Goal: Task Accomplishment & Management: Manage account settings

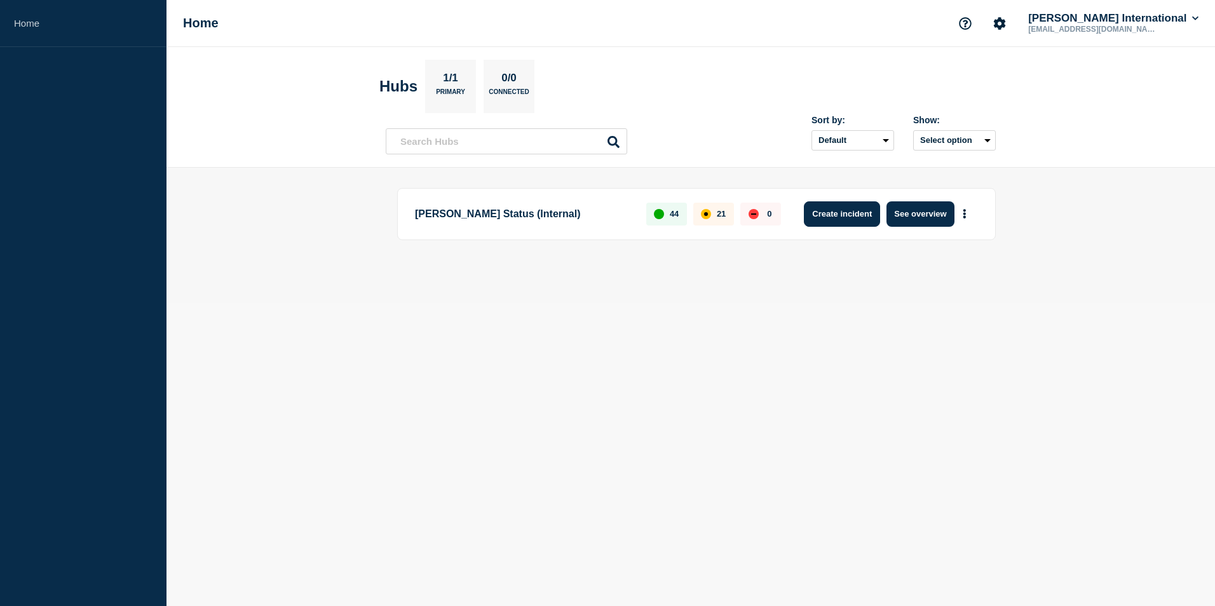
click at [855, 215] on button "Create incident" at bounding box center [842, 213] width 76 height 25
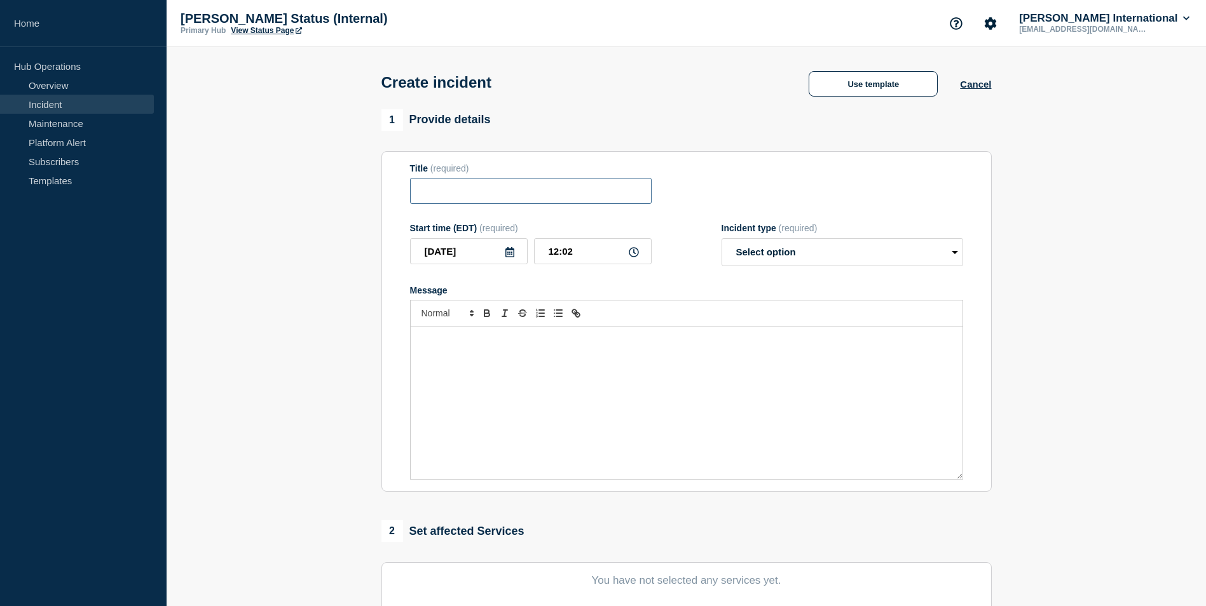
click at [482, 194] on input "Title" at bounding box center [530, 191] width 241 height 26
click at [493, 194] on input "Cargowise TR2 Upgrade" at bounding box center [530, 191] width 241 height 26
click at [637, 196] on input "Cargowise TR2 (Training Environment) Upgrade" at bounding box center [530, 191] width 241 height 26
type input "CargoWise TR2 (Training Environment) Upgrade"
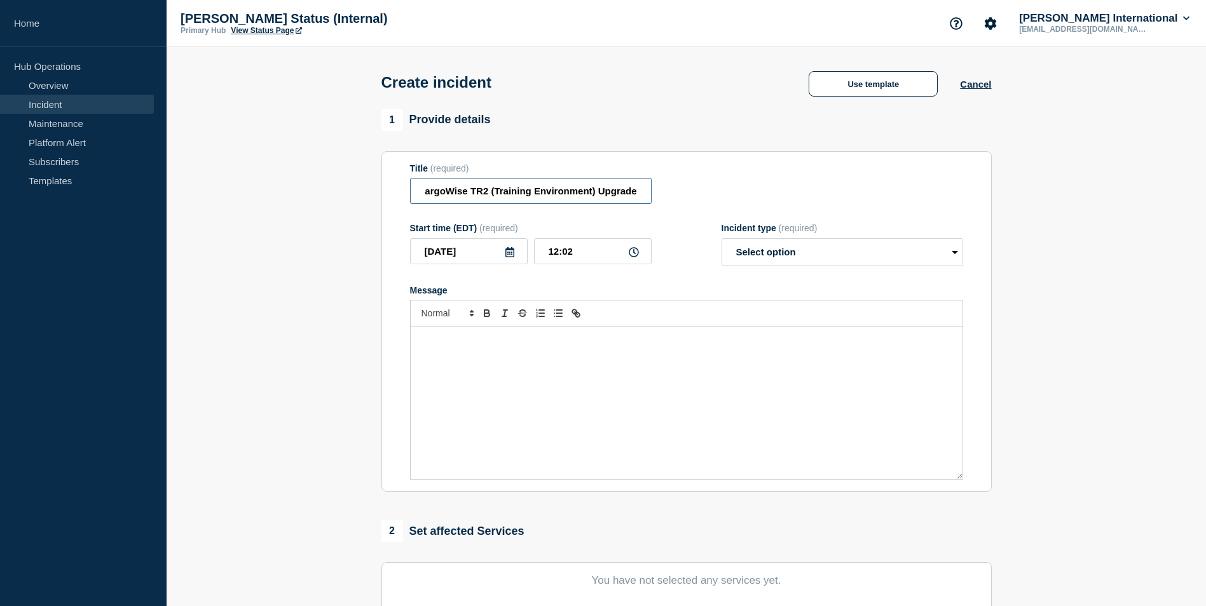
drag, startPoint x: 426, startPoint y: 193, endPoint x: 708, endPoint y: 214, distance: 282.9
click at [708, 214] on form "Title (required) CargoWise TR2 (Training Environment) Upgrade Start time (EDT) …" at bounding box center [686, 321] width 553 height 317
click at [88, 125] on link "Maintenance" at bounding box center [77, 123] width 154 height 19
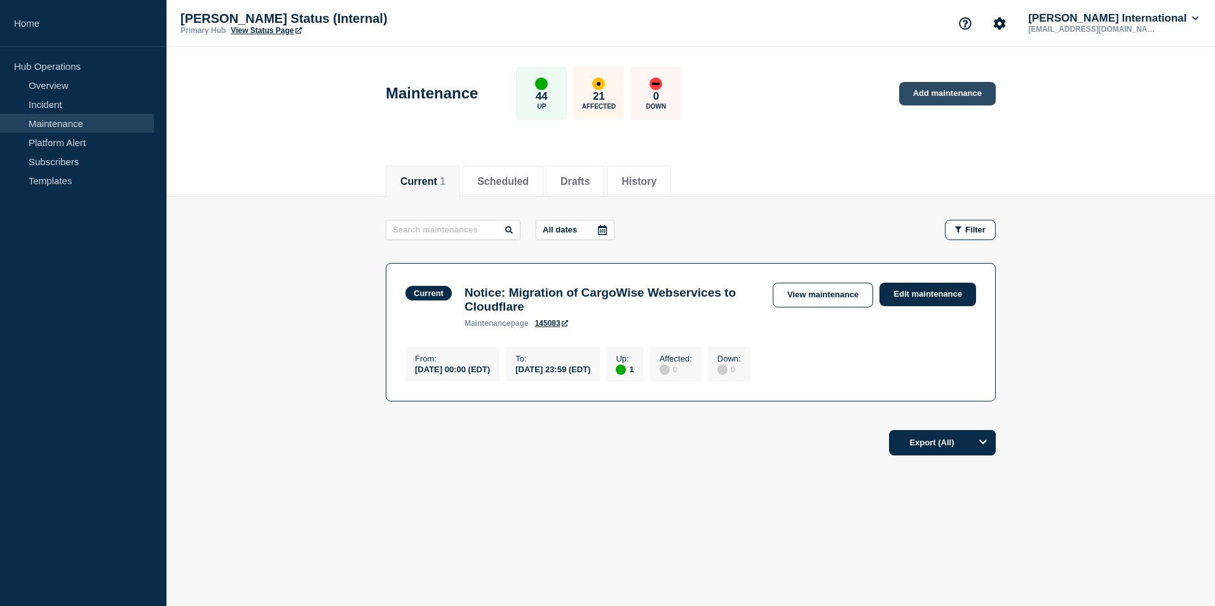
click at [951, 96] on link "Add maintenance" at bounding box center [947, 94] width 97 height 24
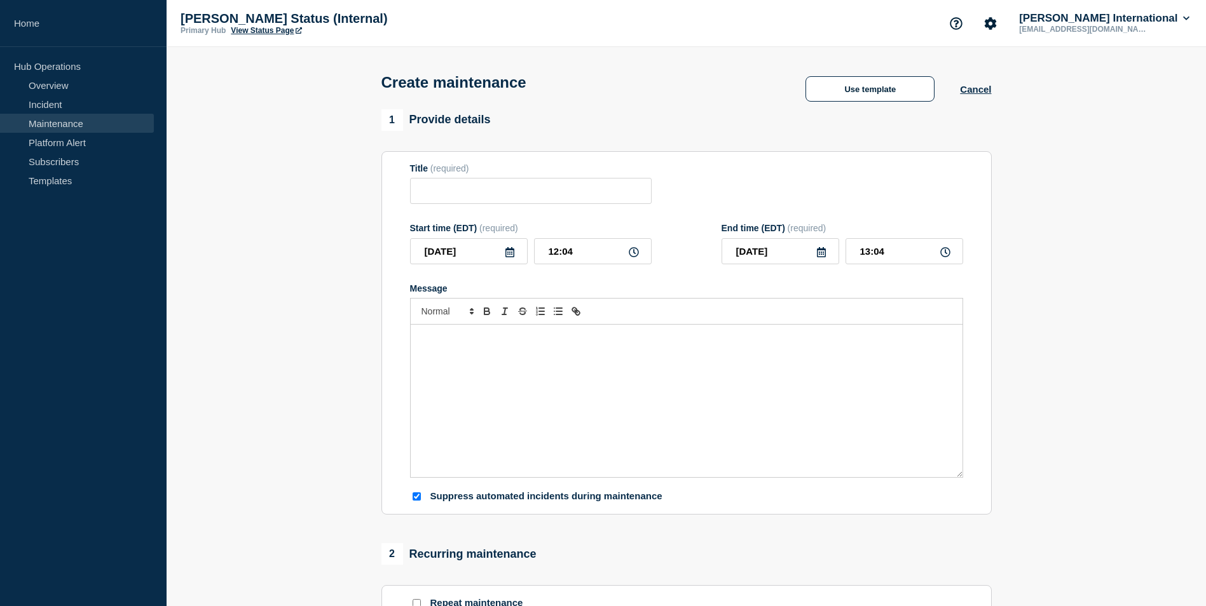
checkbox input "true"
click at [457, 194] on input "Title" at bounding box center [530, 191] width 241 height 26
paste input "CargoWise TR2 (Training Environment) Upgrade"
type input "CargoWise TR2 (Training Environment) Upgrade"
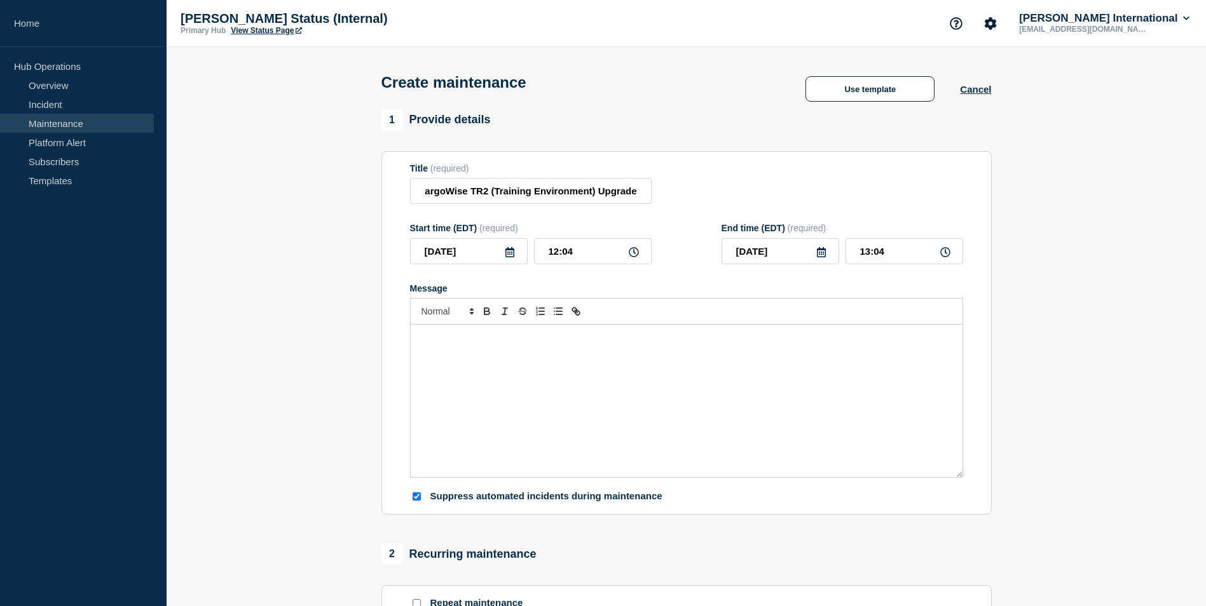
click at [636, 256] on icon at bounding box center [634, 252] width 10 height 10
click at [633, 256] on icon at bounding box center [634, 252] width 10 height 10
click at [573, 256] on input "12:04" at bounding box center [593, 251] width 118 height 26
type input "12:00"
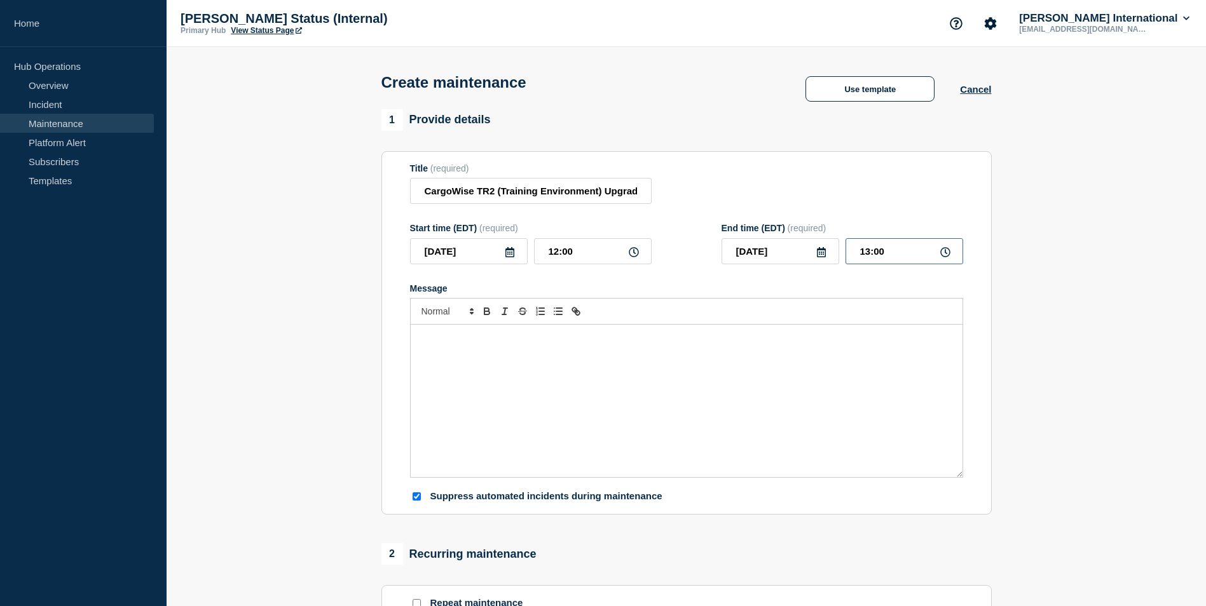
click at [870, 255] on input "13:00" at bounding box center [904, 251] width 118 height 26
type input "18:00"
click at [511, 344] on p "Message" at bounding box center [686, 337] width 533 height 11
click at [625, 337] on p "We are deploying a new upgrade in our CargoWise TR2 environment" at bounding box center [686, 337] width 533 height 11
click at [709, 336] on p "We are deploying a new upgrade in our CargoWise TR2 Training environment" at bounding box center [686, 337] width 533 height 11
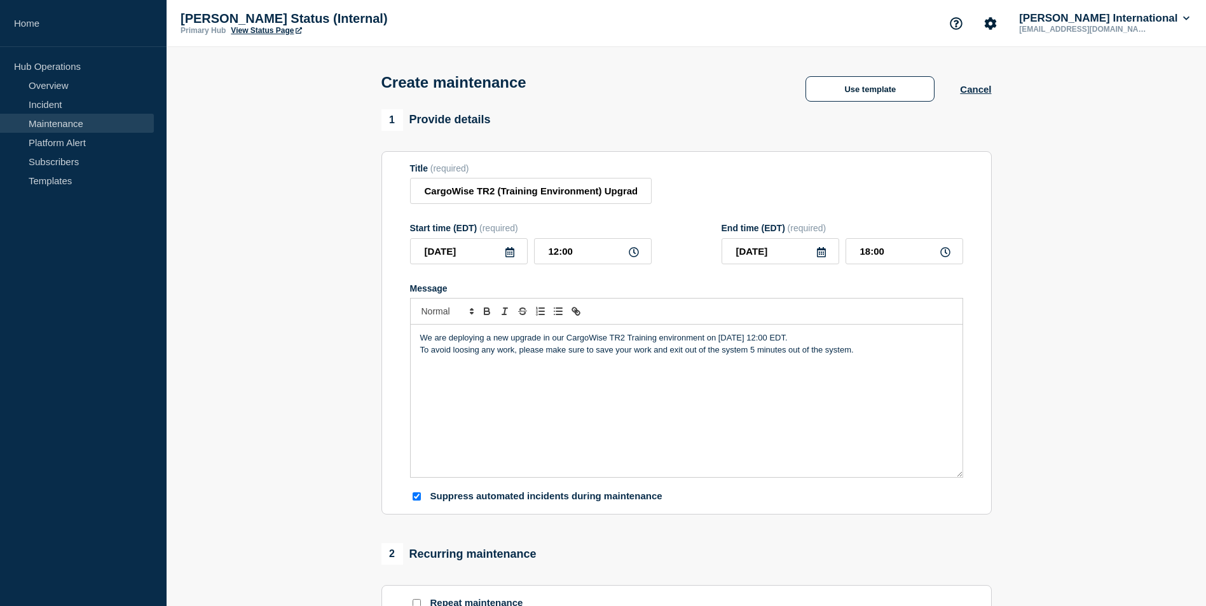
click at [837, 344] on p "We are deploying a new upgrade in our CargoWise TR2 Training environment on [DA…" at bounding box center [686, 337] width 533 height 11
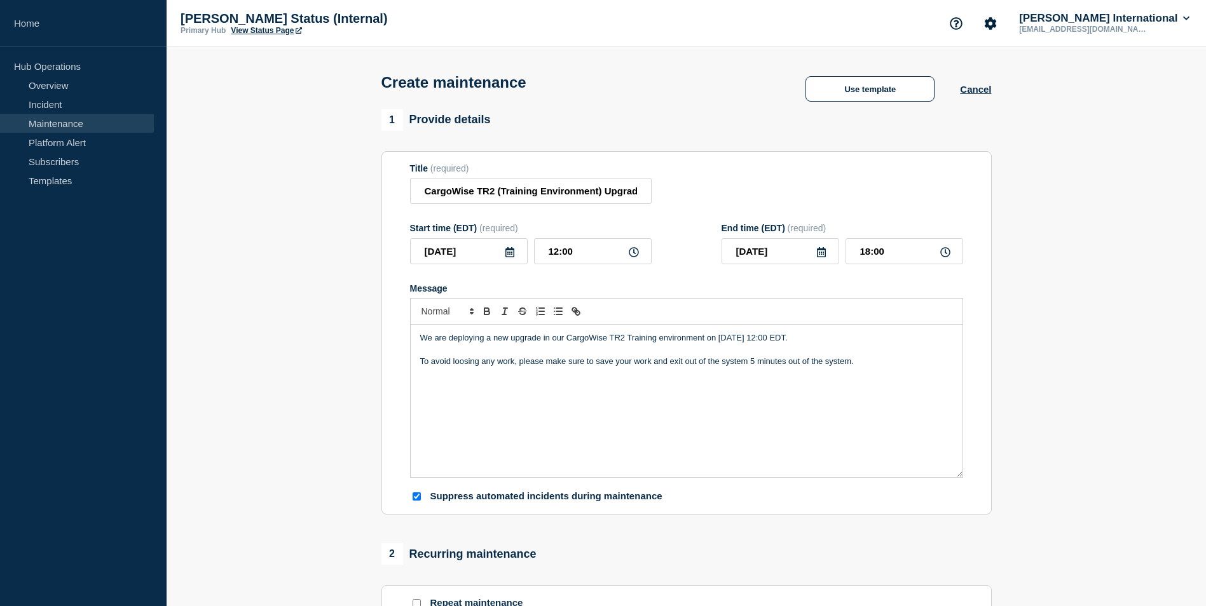
click at [465, 365] on p "To avoid loosing any work, please make sure to save your work and exit out of t…" at bounding box center [686, 361] width 533 height 11
drag, startPoint x: 784, startPoint y: 364, endPoint x: 846, endPoint y: 364, distance: 61.6
click at [845, 365] on p "To avoid losing any work, please make sure to save your work and exit out of th…" at bounding box center [686, 361] width 533 height 11
click at [860, 363] on p "To avoid losing any work, please make sure to save your work and exit out of th…" at bounding box center [686, 361] width 533 height 11
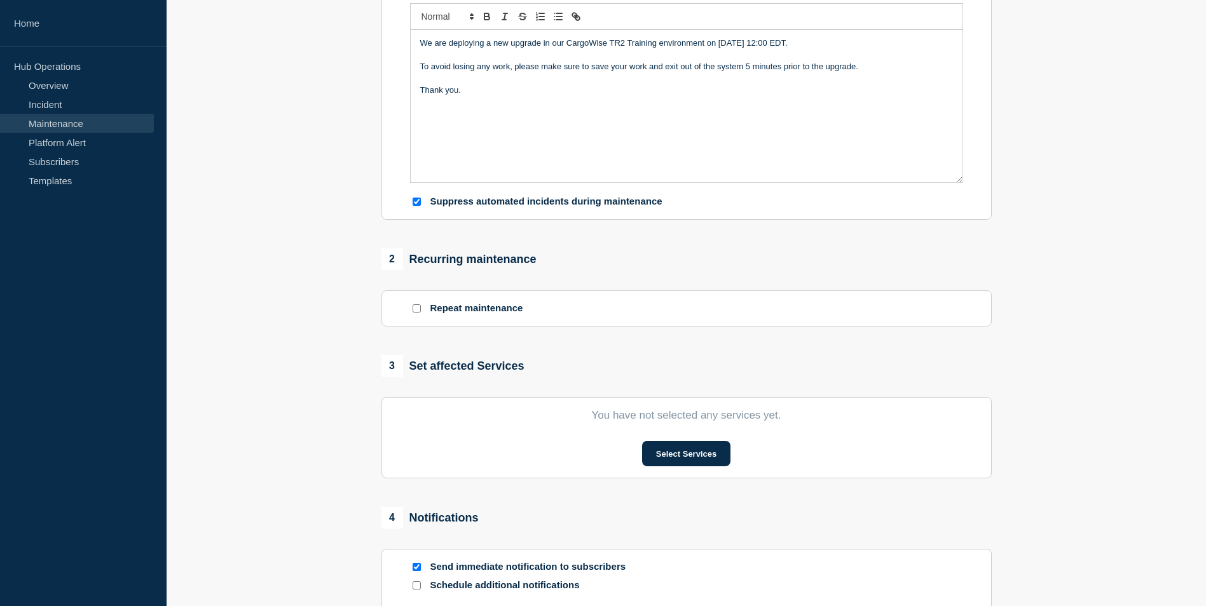
scroll to position [318, 0]
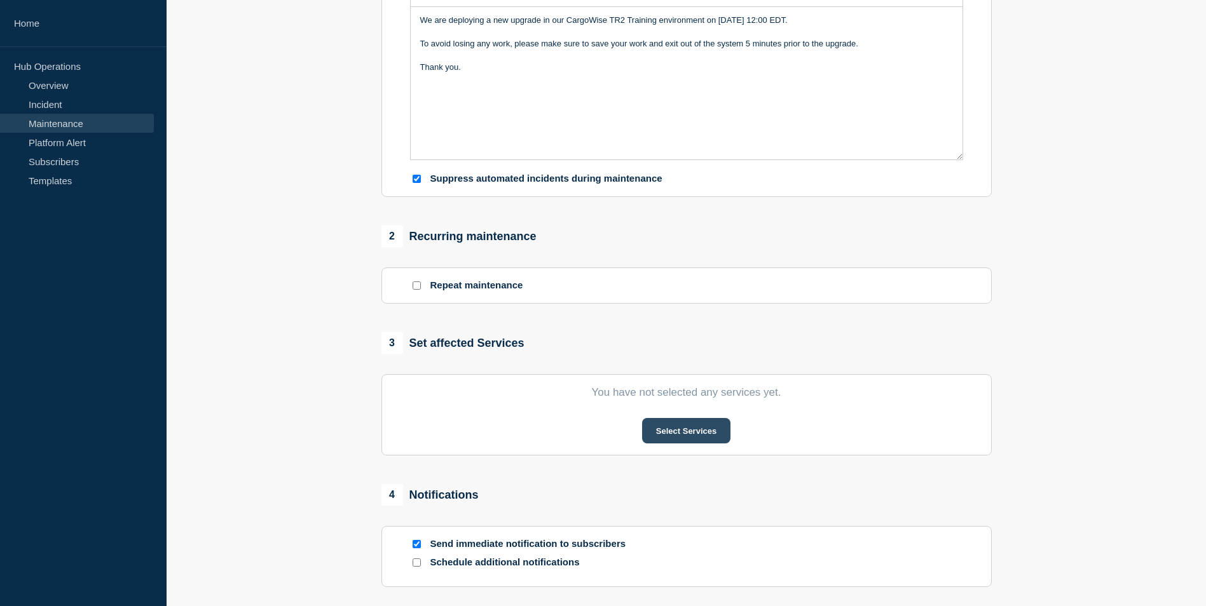
click at [670, 432] on button "Select Services" at bounding box center [686, 430] width 88 height 25
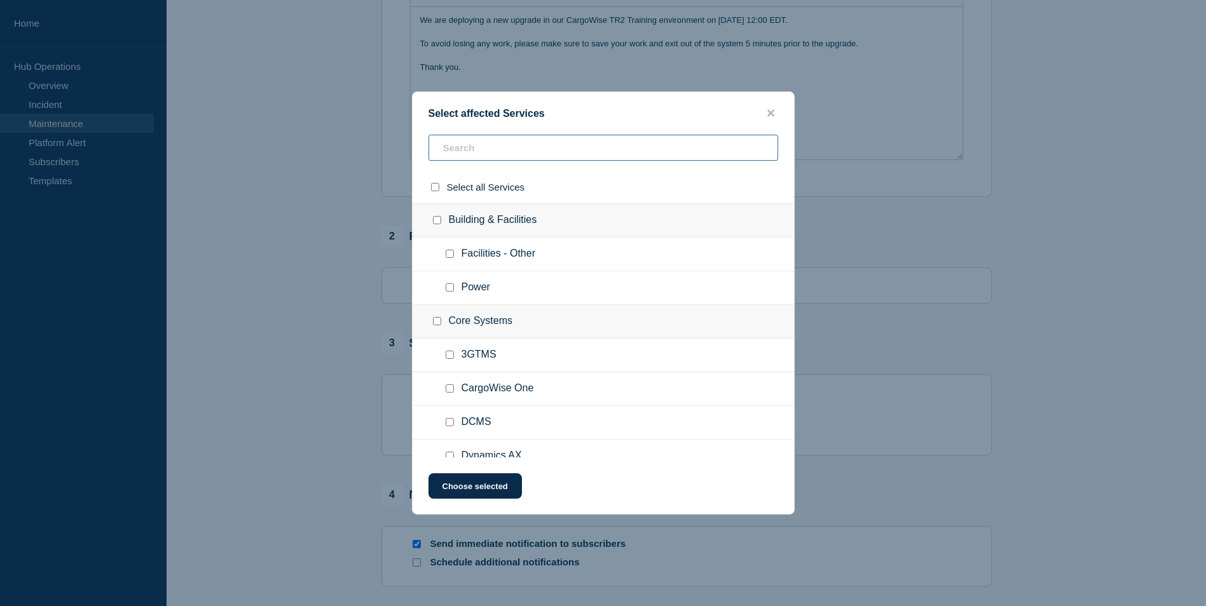
click at [489, 148] on input "text" at bounding box center [603, 148] width 350 height 26
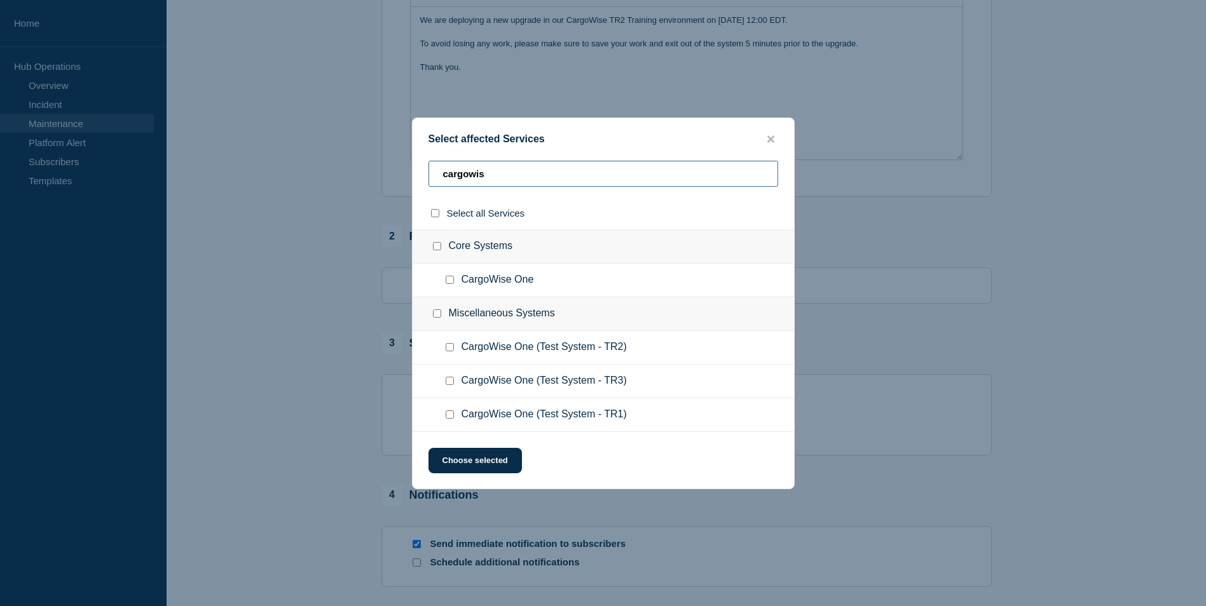
type input "cargowis"
click at [447, 350] on input "CargoWise One (Test System - TR2) checkbox" at bounding box center [449, 347] width 8 height 8
checkbox input "true"
click at [490, 468] on button "Choose selected" at bounding box center [474, 460] width 93 height 25
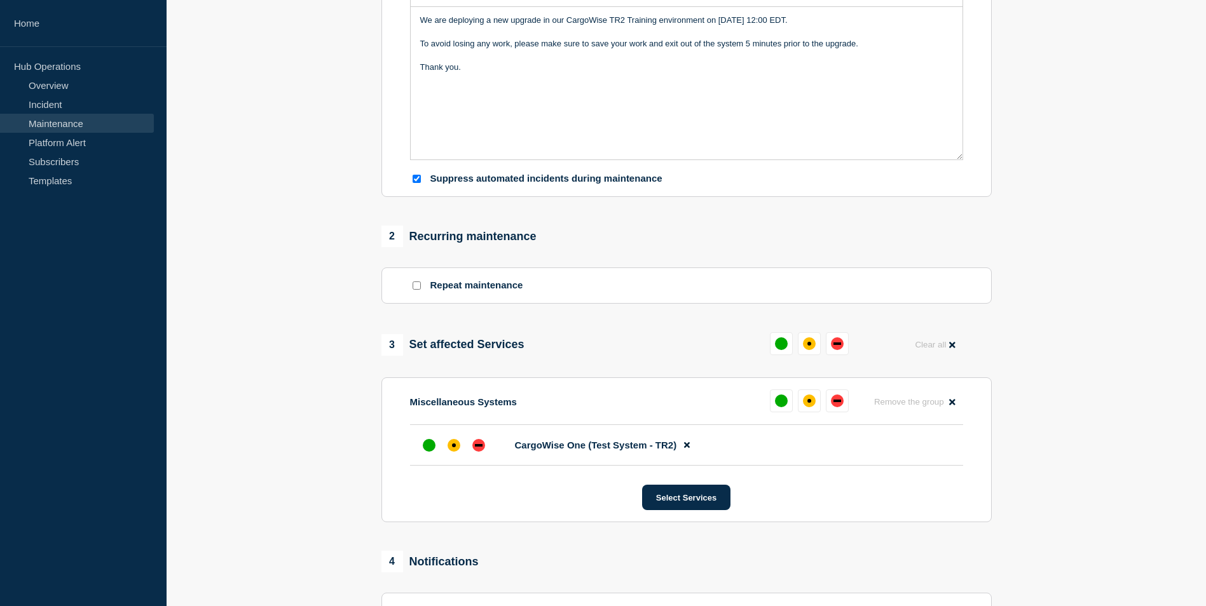
scroll to position [381, 0]
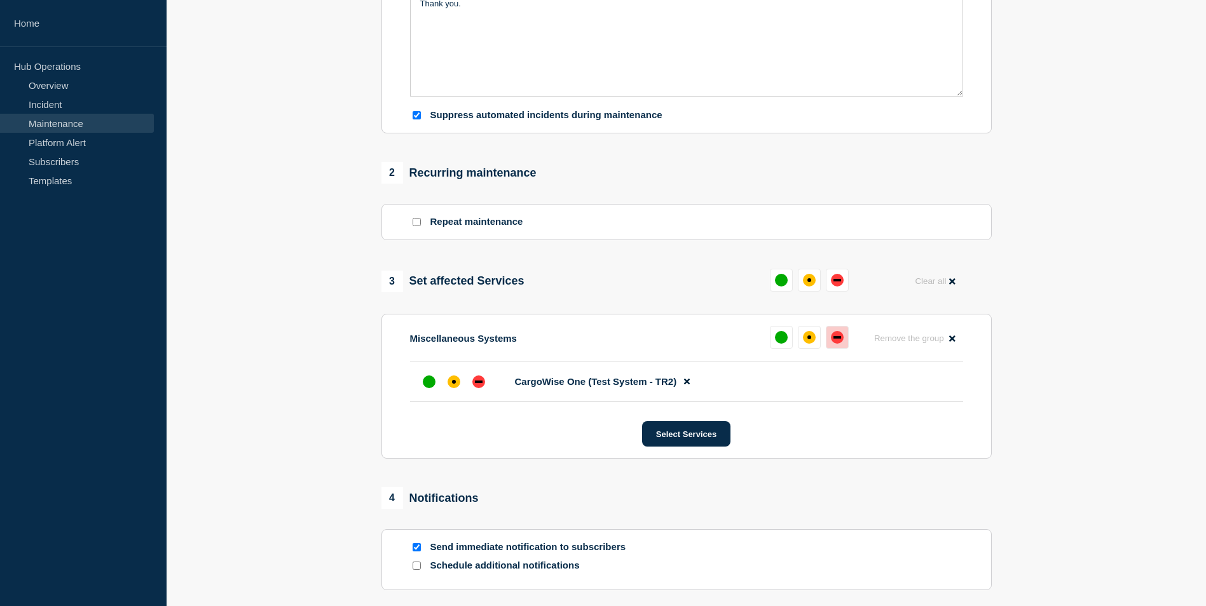
click at [838, 339] on div "down" at bounding box center [837, 337] width 8 height 3
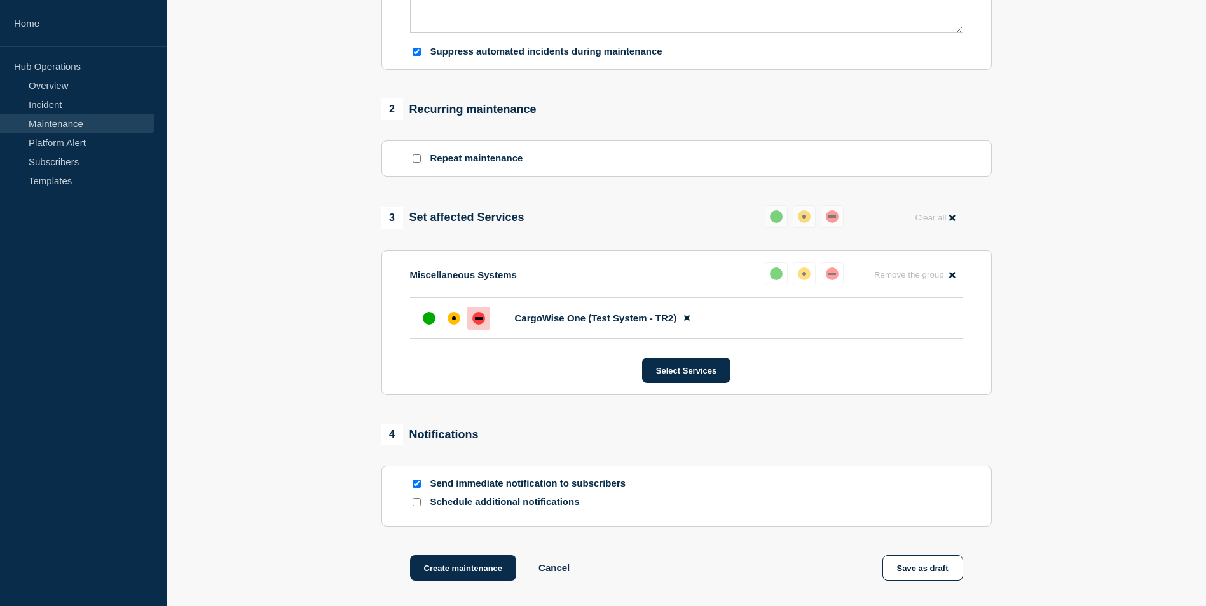
scroll to position [508, 0]
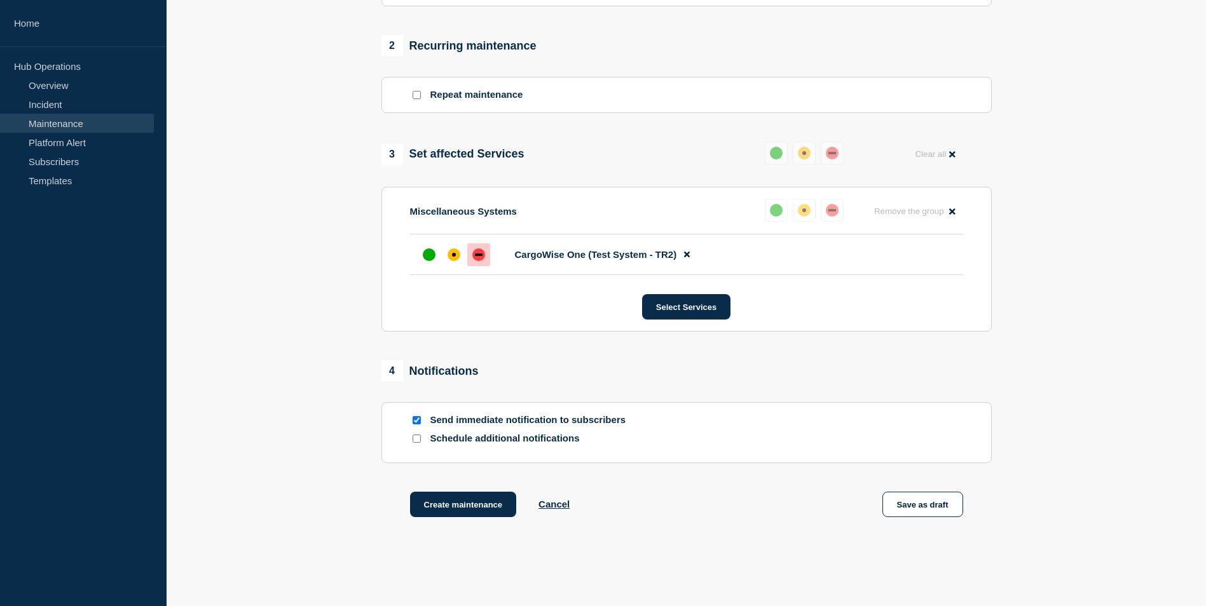
click at [417, 443] on input "Schedule additional notifications" at bounding box center [416, 439] width 8 height 8
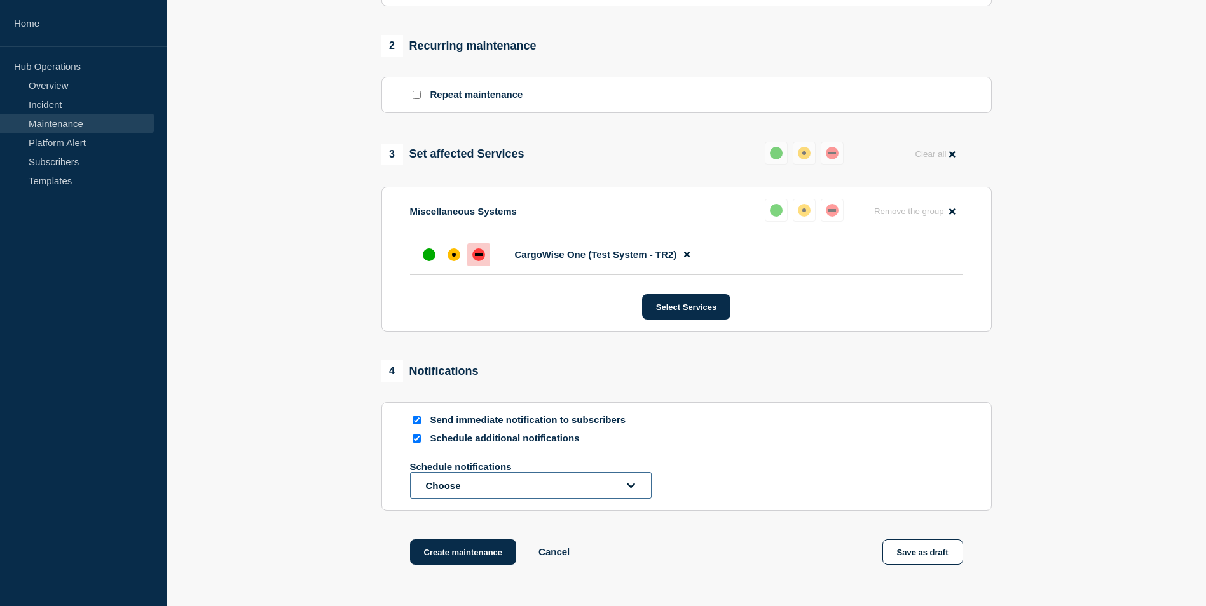
click at [569, 483] on button "Choose" at bounding box center [530, 485] width 241 height 27
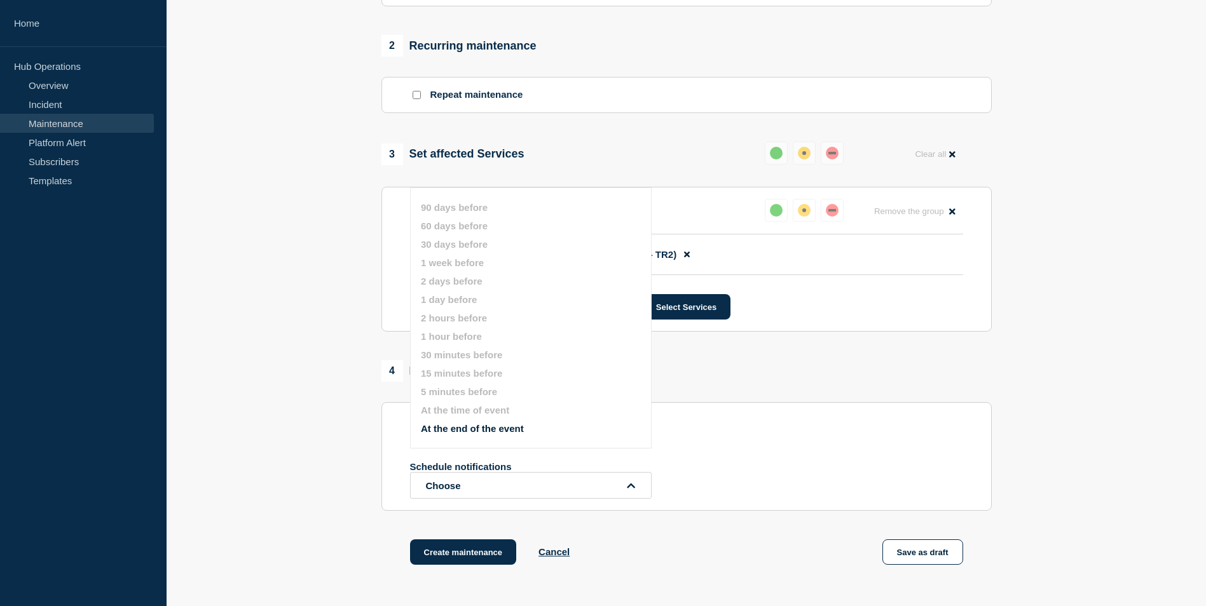
click at [746, 477] on div "Schedule notifications Choose" at bounding box center [686, 479] width 553 height 37
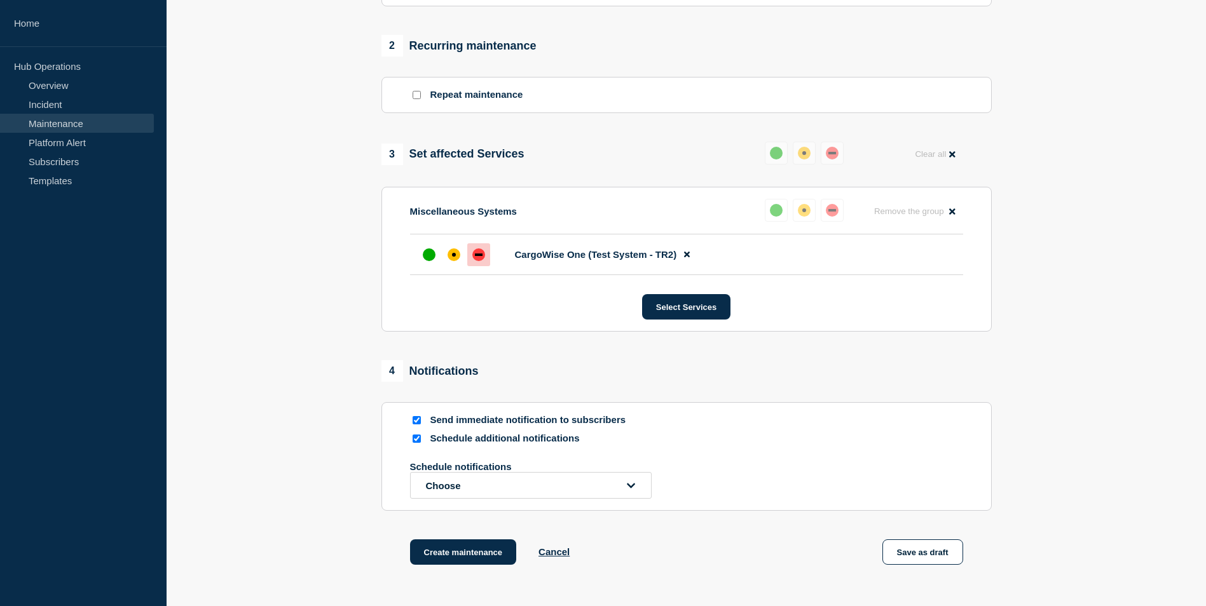
click at [416, 443] on input "Schedule additional notifications" at bounding box center [416, 439] width 8 height 8
checkbox input "false"
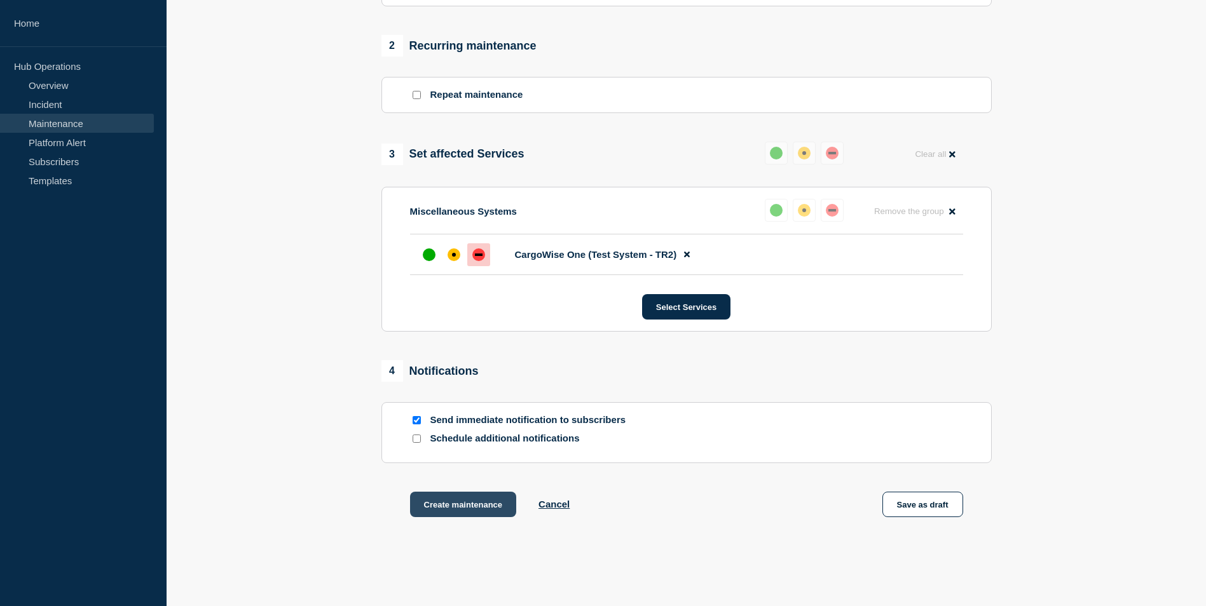
click at [461, 512] on button "Create maintenance" at bounding box center [463, 504] width 107 height 25
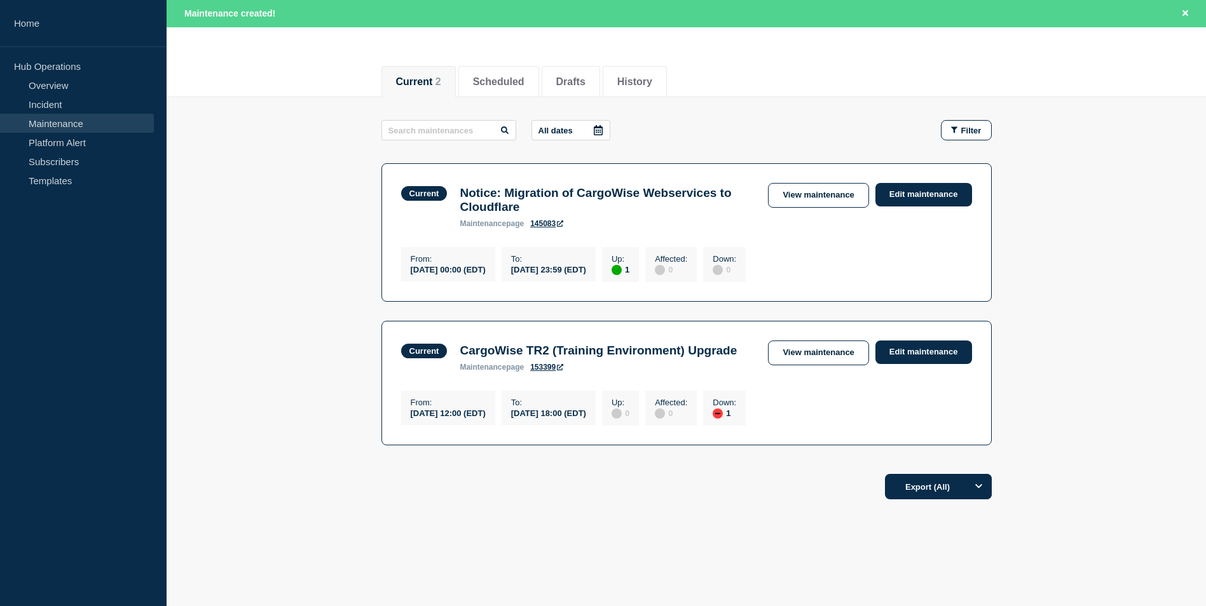
scroll to position [127, 0]
click at [747, 41] on header "Maintenance 43 Up 21 Affected 1 Down Add maintenance" at bounding box center [686, 0] width 1039 height 106
click at [79, 125] on link "Maintenance" at bounding box center [77, 123] width 154 height 19
click at [71, 100] on link "Incident" at bounding box center [77, 104] width 154 height 19
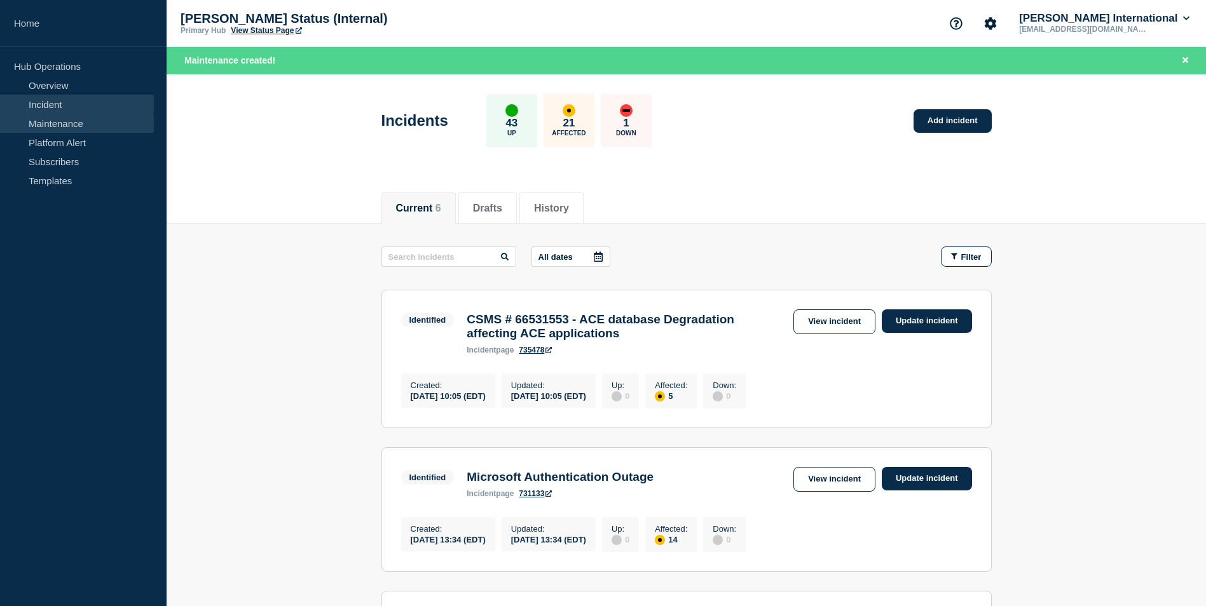
click at [78, 123] on link "Maintenance" at bounding box center [77, 123] width 154 height 19
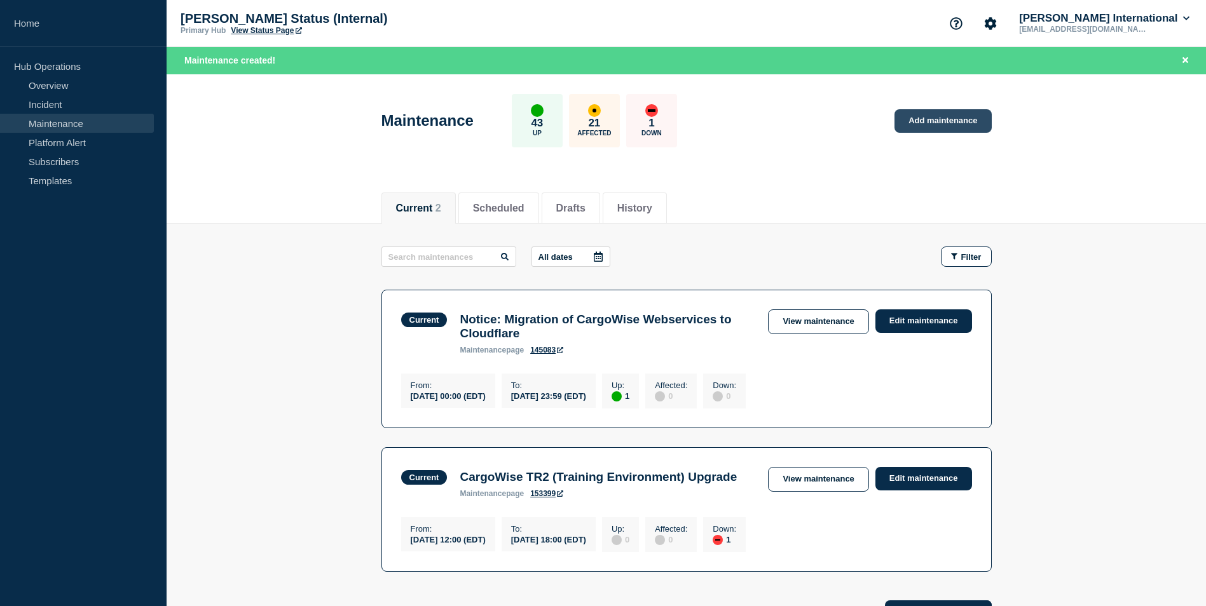
click at [972, 126] on link "Add maintenance" at bounding box center [942, 121] width 97 height 24
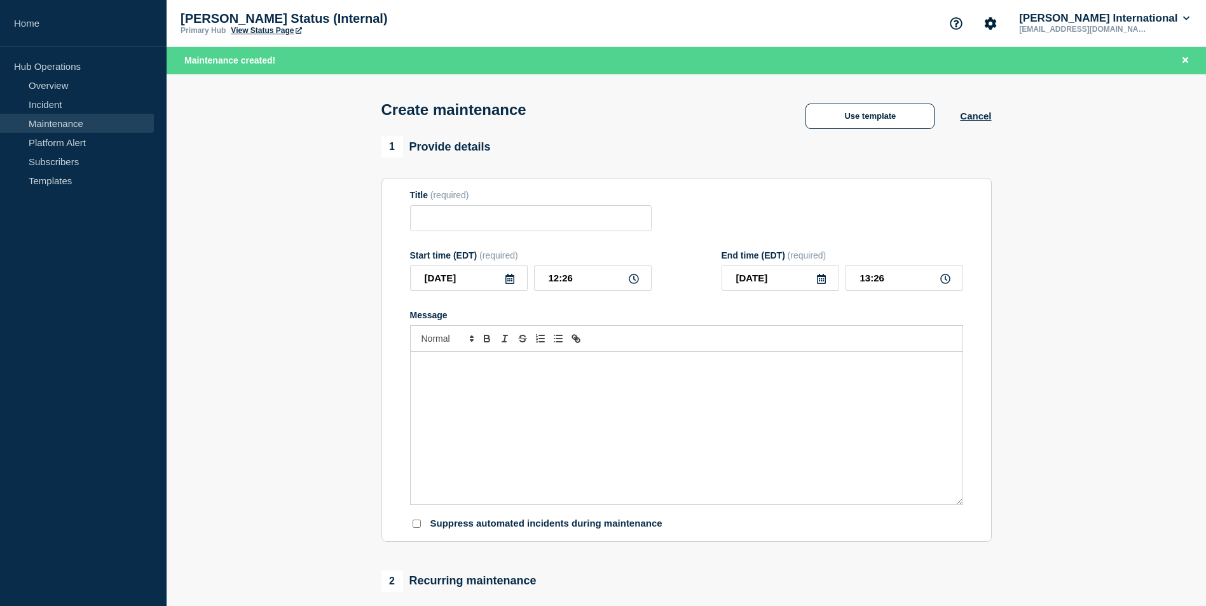
checkbox input "true"
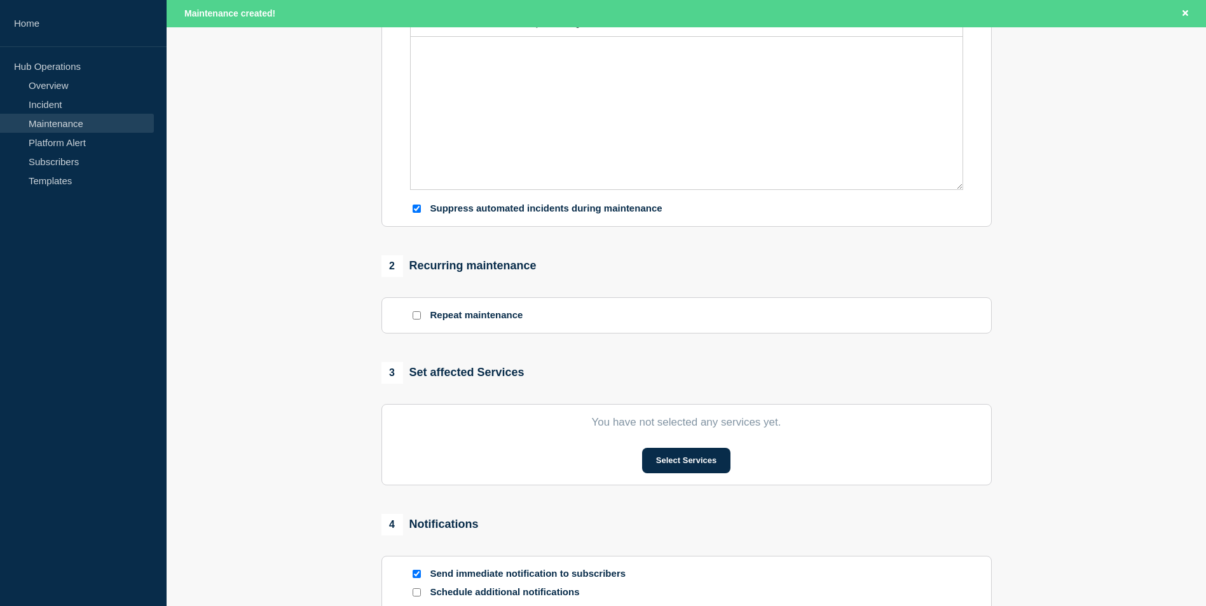
scroll to position [318, 0]
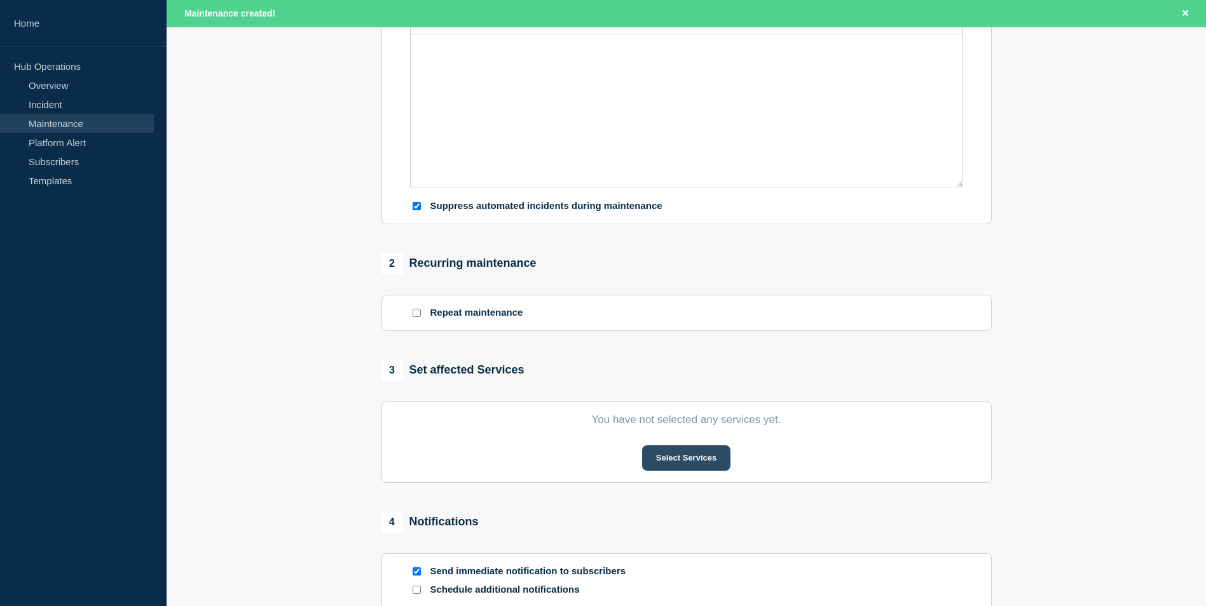
click at [690, 463] on button "Select Services" at bounding box center [686, 457] width 88 height 25
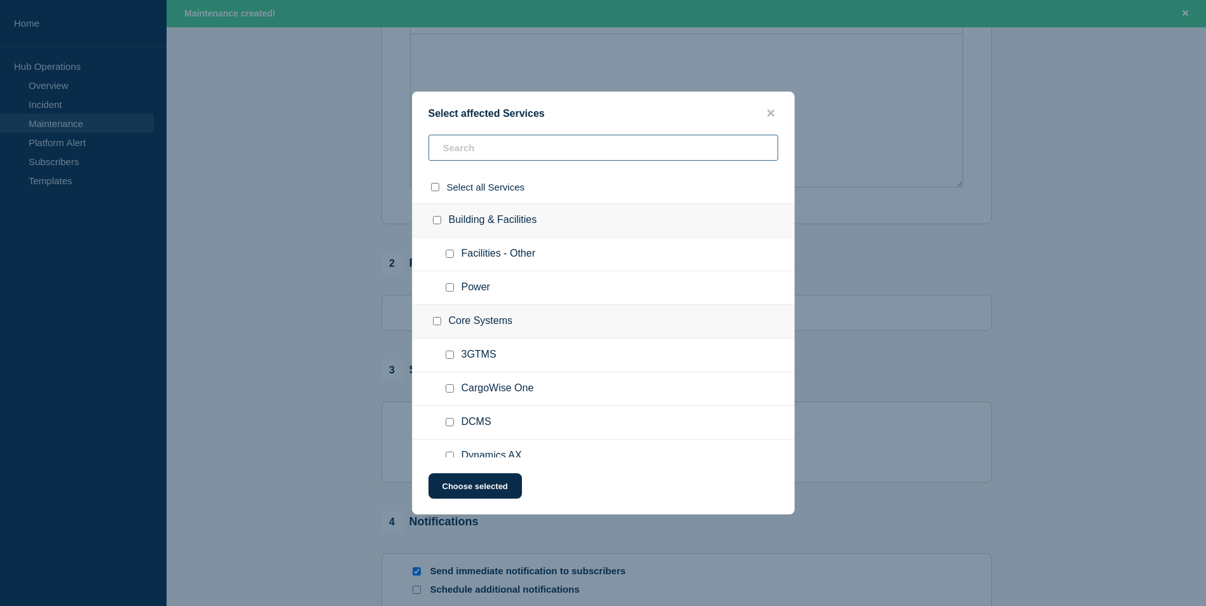
click at [492, 156] on input "text" at bounding box center [603, 148] width 350 height 26
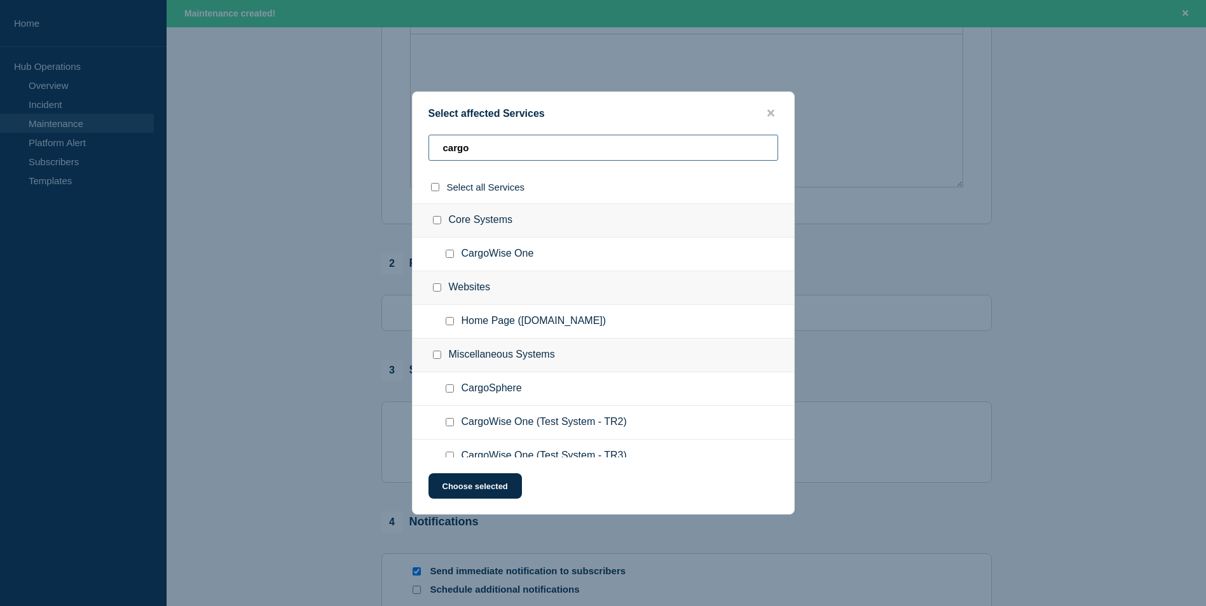
type input "cargo"
click at [772, 110] on icon "close button" at bounding box center [770, 113] width 7 height 7
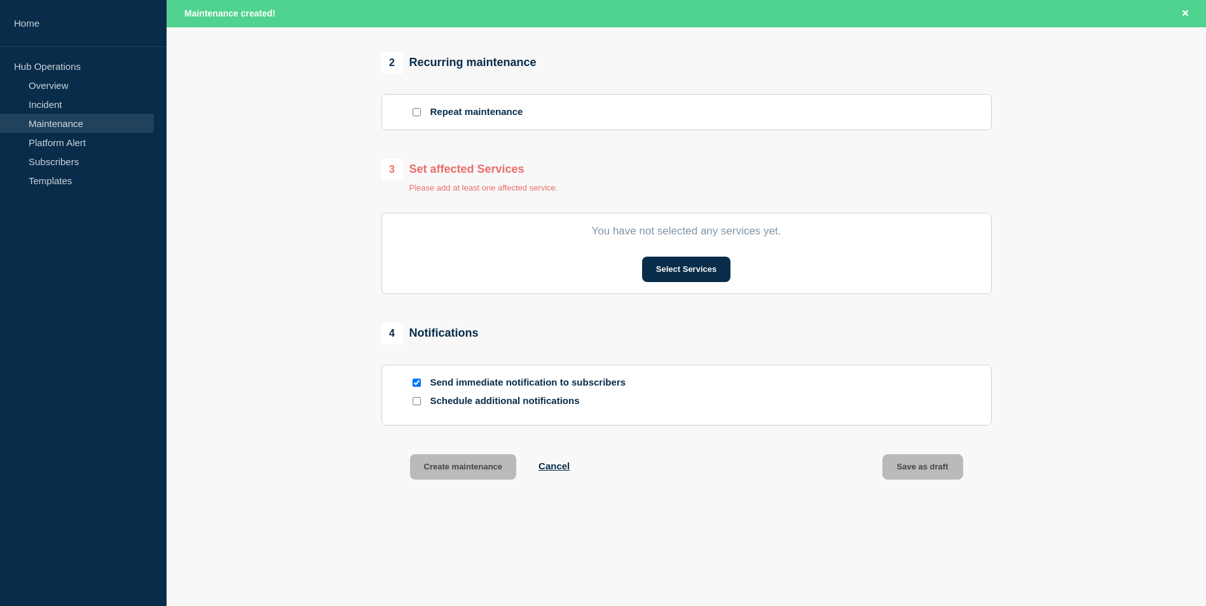
scroll to position [541, 0]
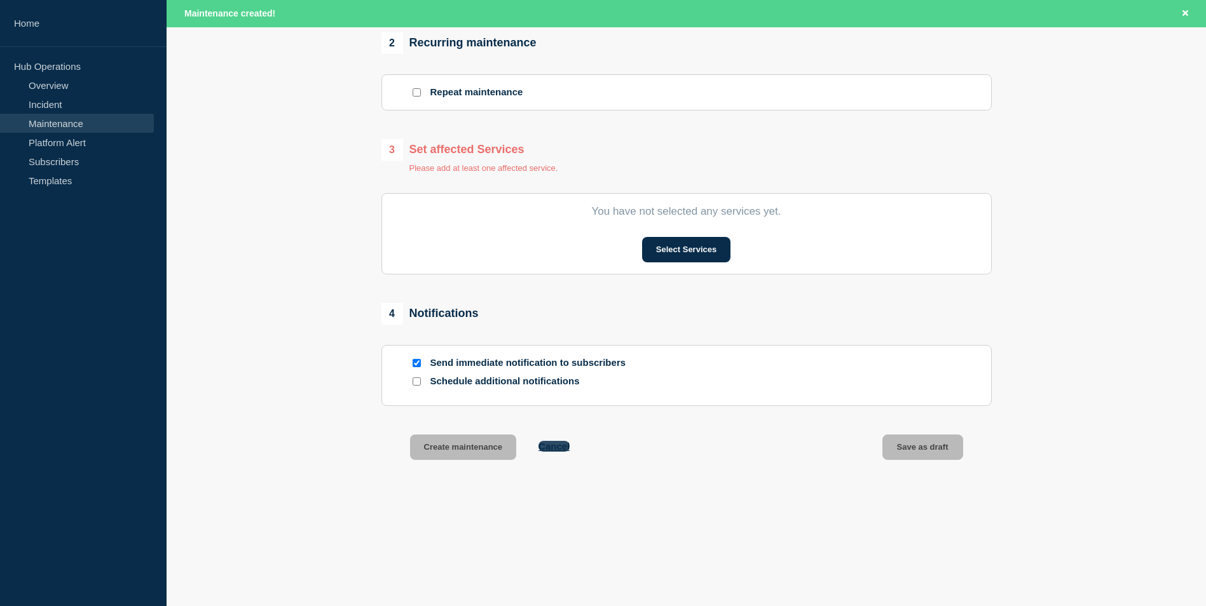
click at [553, 447] on button "Cancel" at bounding box center [553, 446] width 31 height 11
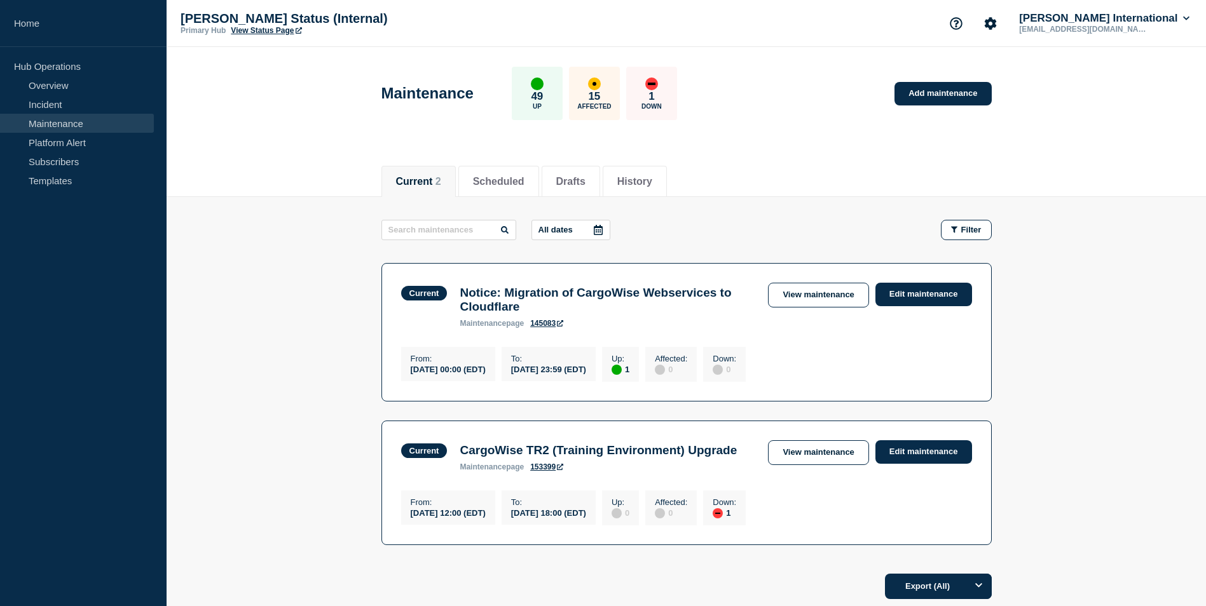
click at [1099, 370] on main "All dates Filter Current 1 Up Notice: Migration of CargoWise Webservices to Clo…" at bounding box center [686, 380] width 1039 height 367
